Goal: Transaction & Acquisition: Purchase product/service

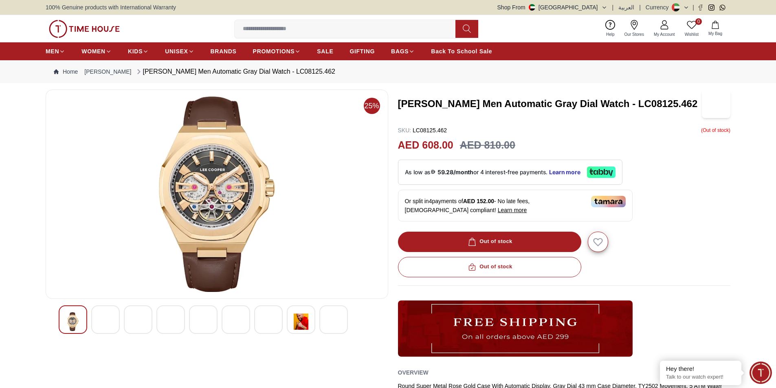
click at [105, 326] on img at bounding box center [105, 321] width 15 height 19
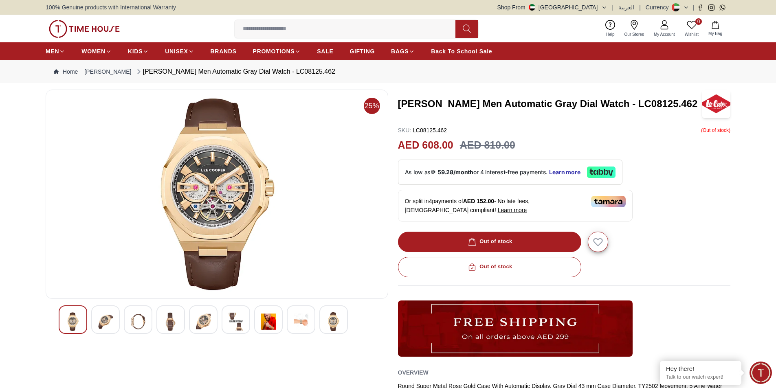
click at [275, 332] on div at bounding box center [268, 320] width 29 height 29
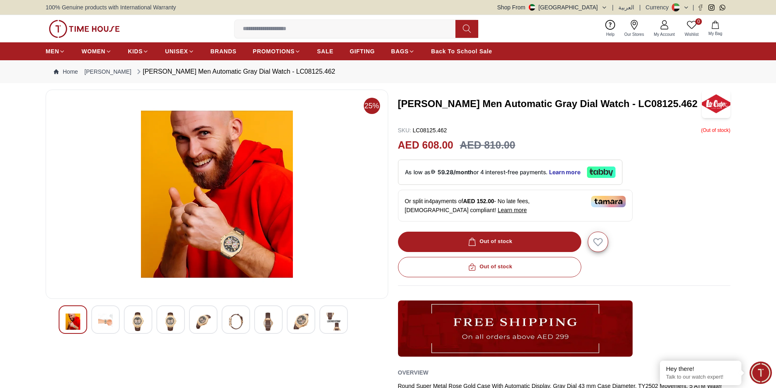
click at [246, 319] on div at bounding box center [236, 320] width 29 height 29
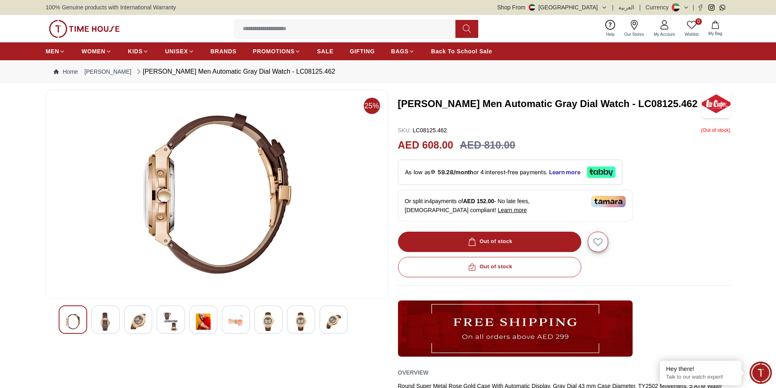
click at [230, 319] on img at bounding box center [236, 321] width 15 height 19
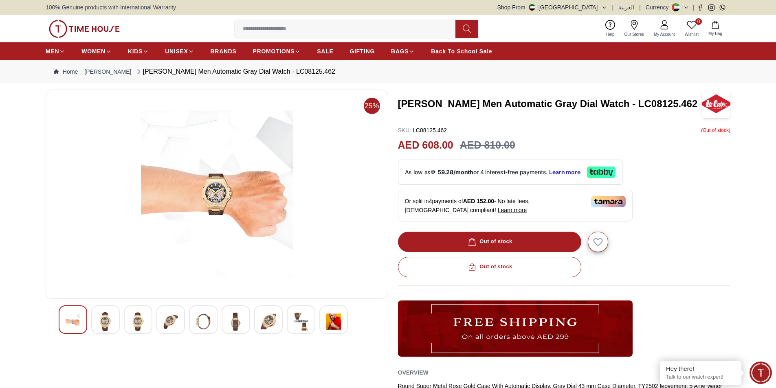
click at [208, 319] on img at bounding box center [203, 321] width 15 height 19
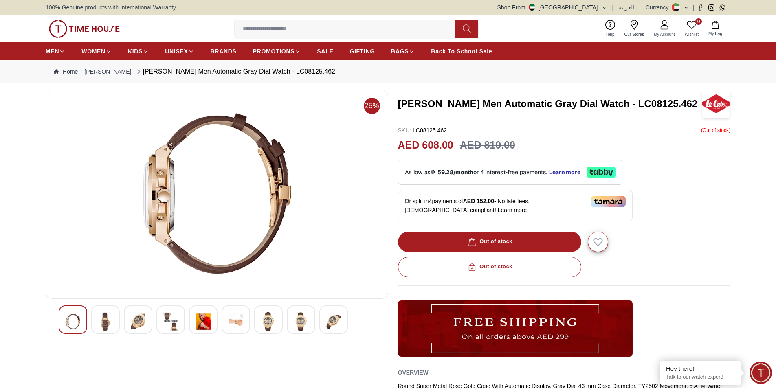
click at [163, 319] on div at bounding box center [170, 320] width 29 height 29
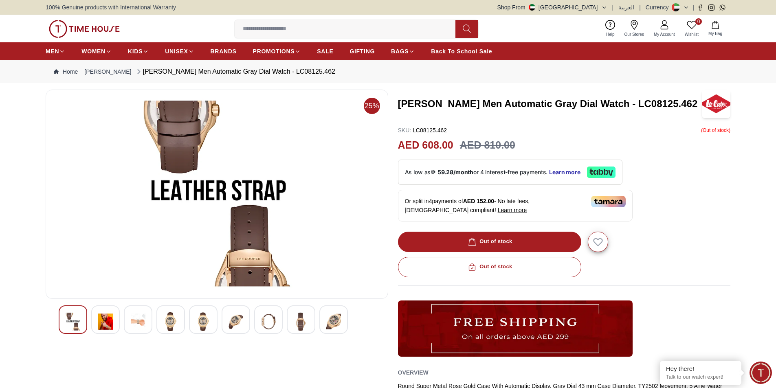
click at [133, 316] on img at bounding box center [138, 321] width 15 height 19
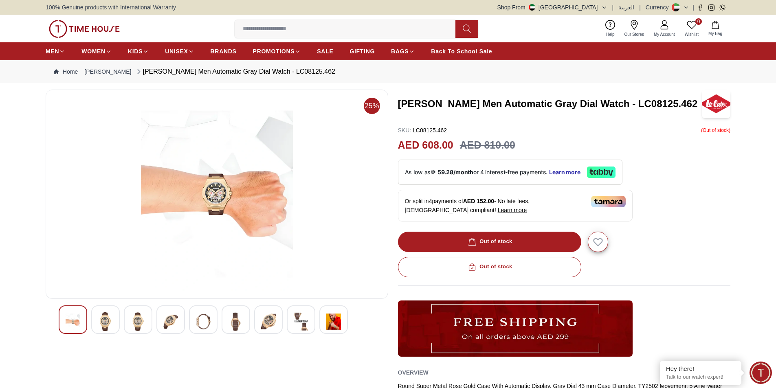
click at [97, 317] on div at bounding box center [105, 320] width 29 height 29
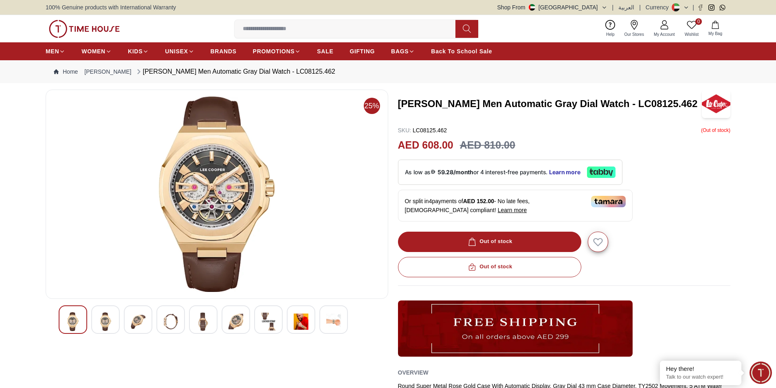
click at [58, 321] on div at bounding box center [217, 322] width 343 height 32
click at [68, 320] on img at bounding box center [73, 321] width 15 height 19
click at [335, 315] on img at bounding box center [333, 321] width 15 height 19
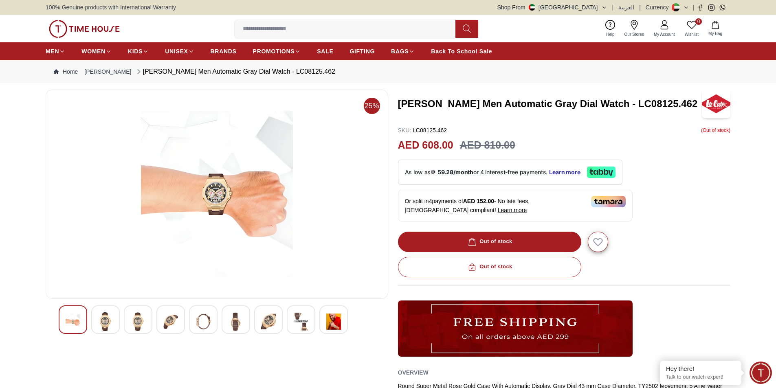
click at [338, 315] on img at bounding box center [333, 321] width 15 height 19
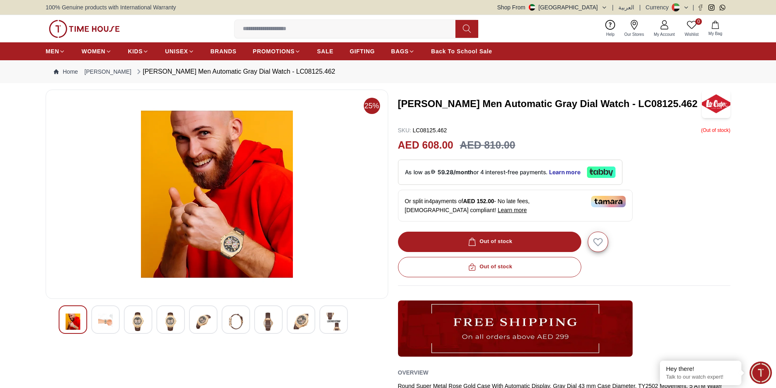
click at [338, 315] on img at bounding box center [333, 321] width 15 height 19
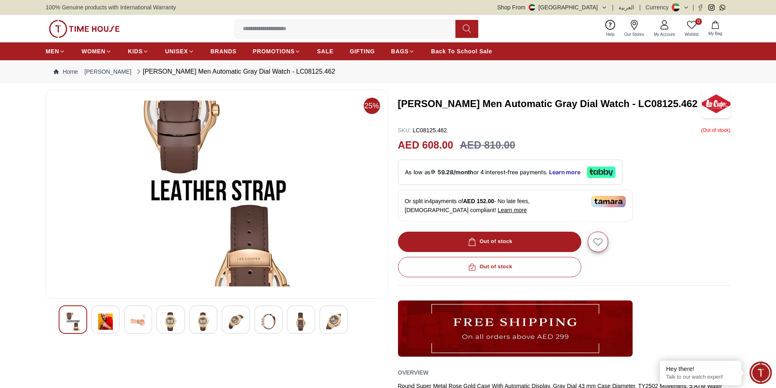
click at [338, 315] on img at bounding box center [333, 321] width 15 height 19
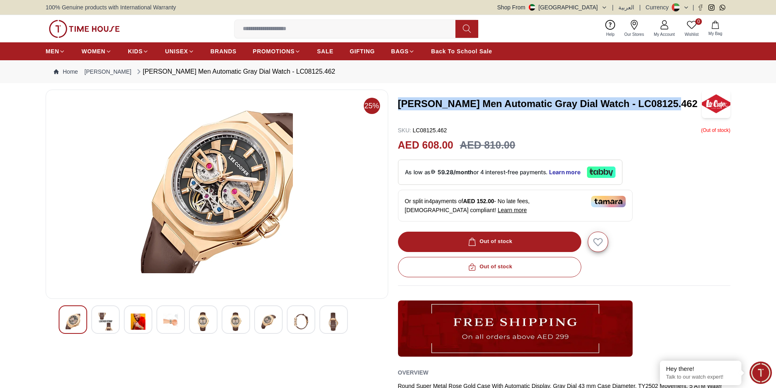
drag, startPoint x: 679, startPoint y: 102, endPoint x: 405, endPoint y: 108, distance: 274.6
click at [400, 107] on h3 "LEE COOPER Men Automatic Gray Dial Watch - LC08125.462" at bounding box center [550, 103] width 304 height 13
copy h3 "LEE COOPER Men Automatic Gray Dial Watch - LC08125.462"
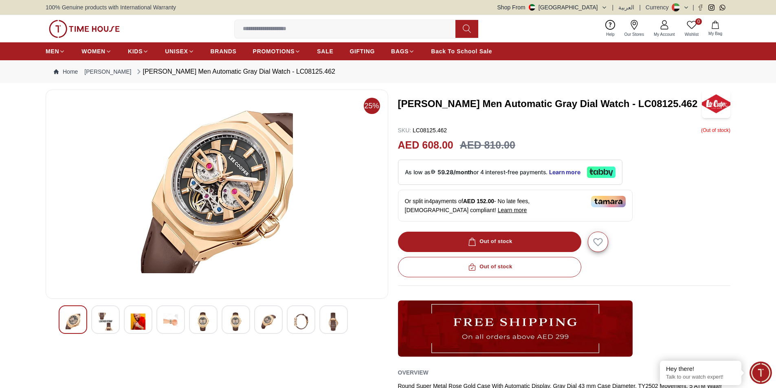
click at [6, 5] on div "100% Genuine products with International Warranty Shop From UAE | العربية | Cur…" at bounding box center [388, 7] width 776 height 15
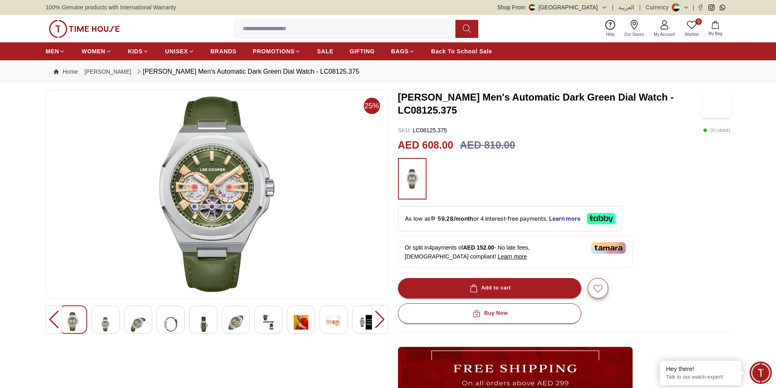
click at [104, 314] on img at bounding box center [105, 324] width 15 height 24
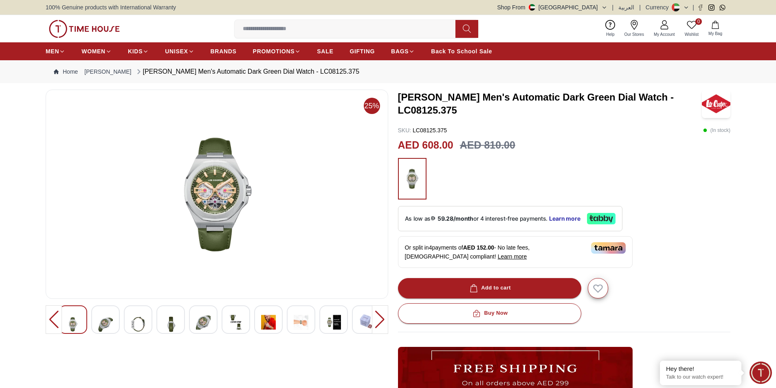
click at [134, 320] on img at bounding box center [138, 324] width 15 height 24
